Goal: Answer question/provide support: Share knowledge or assist other users

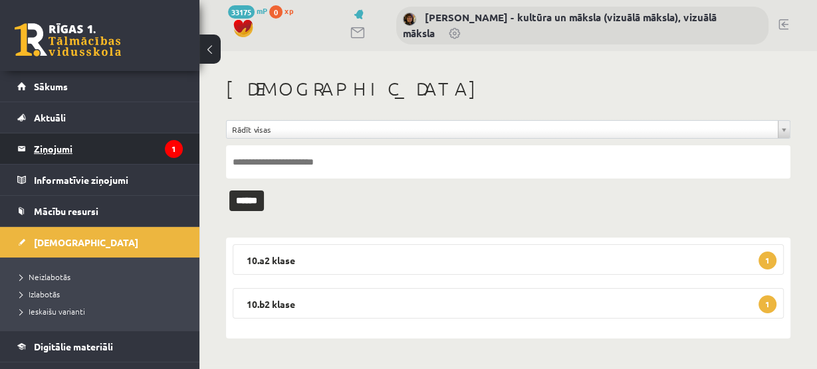
click at [56, 153] on legend "Ziņojumi 1" at bounding box center [108, 149] width 149 height 31
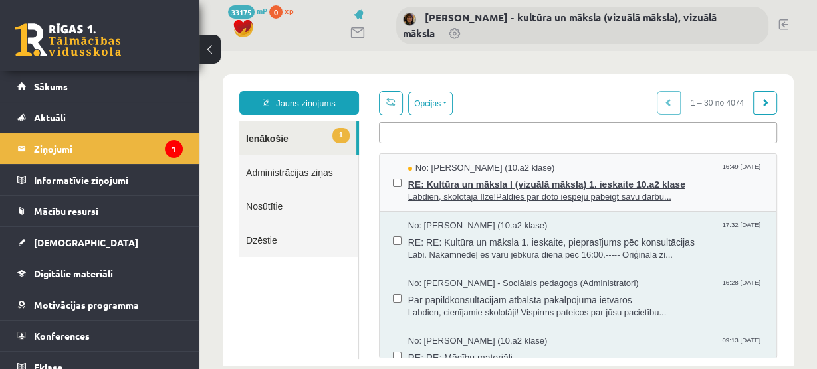
click at [585, 197] on span "Labdien, skolotāja Ilze!Paldies par doto iespēju pabeigt savu darbu..." at bounding box center [585, 197] width 355 height 13
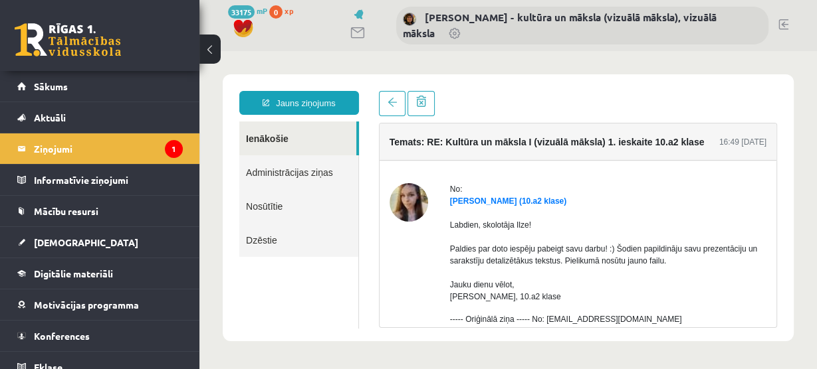
scroll to position [106, 0]
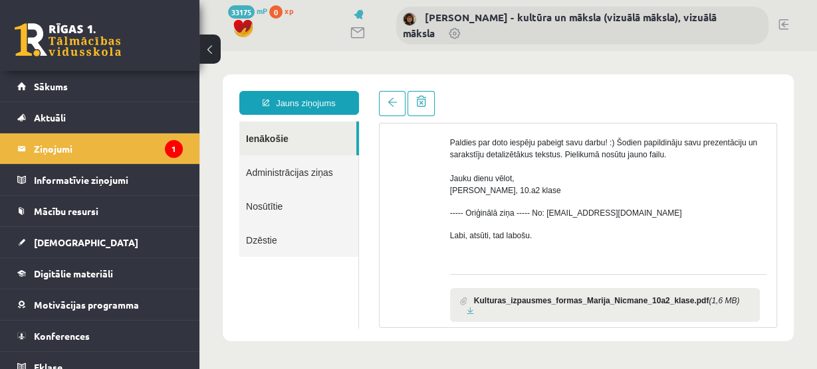
click at [474, 307] on link at bounding box center [469, 311] width 7 height 9
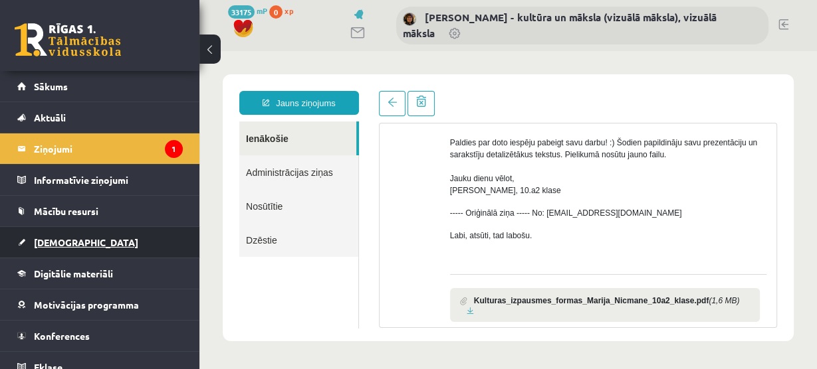
click at [53, 244] on span "[DEMOGRAPHIC_DATA]" at bounding box center [86, 243] width 104 height 12
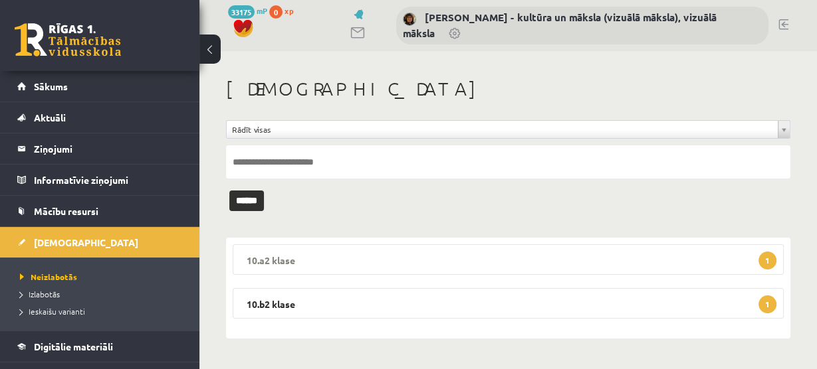
click at [767, 260] on span "1" at bounding box center [767, 261] width 18 height 18
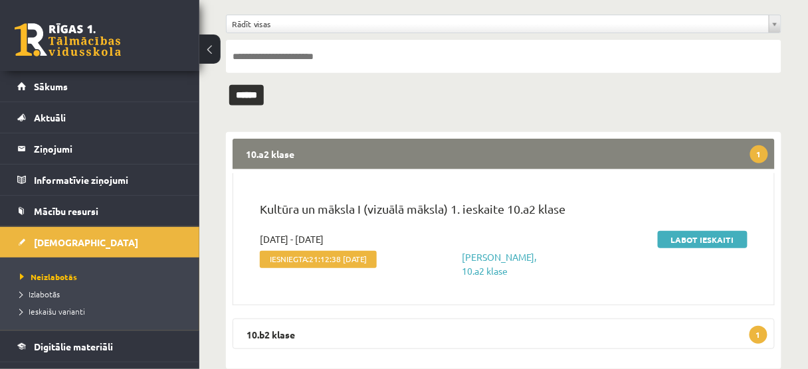
scroll to position [106, 0]
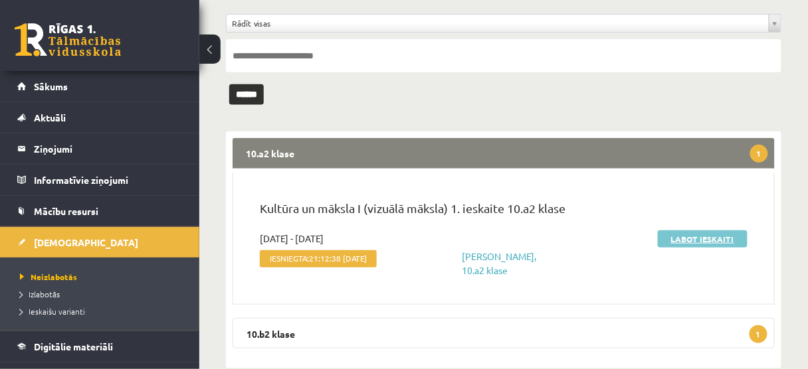
click at [725, 234] on link "Labot ieskaiti" at bounding box center [703, 239] width 90 height 17
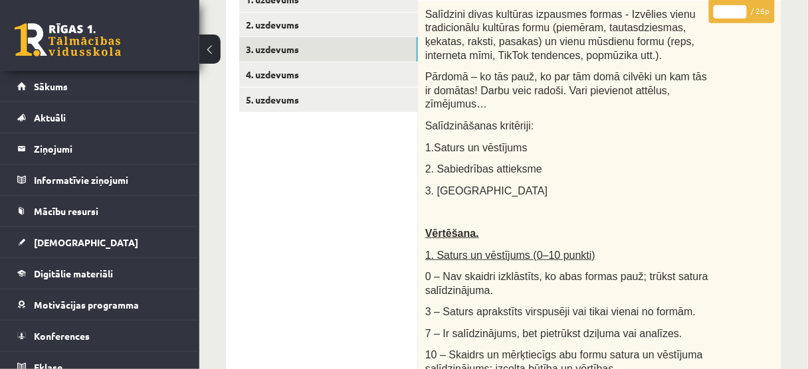
scroll to position [81, 0]
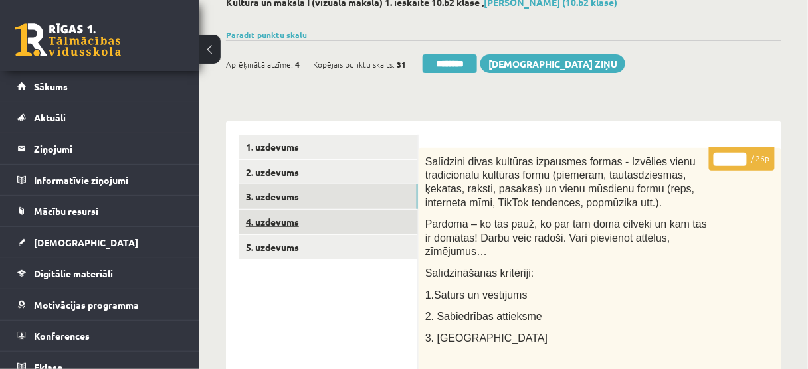
click at [336, 220] on link "4. uzdevums" at bounding box center [328, 222] width 179 height 25
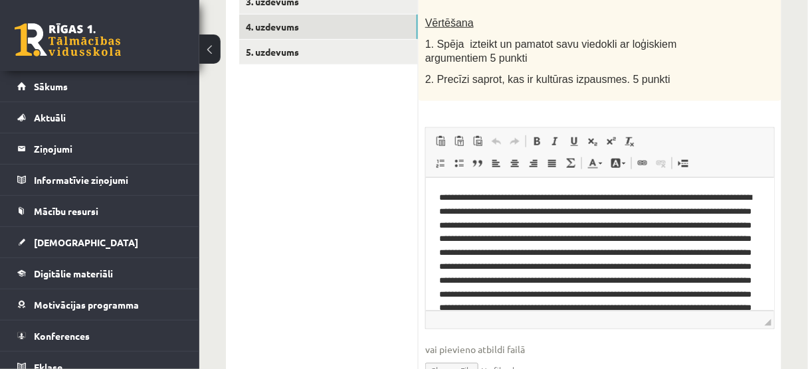
scroll to position [294, 0]
